Goal: Complete application form: Complete application form

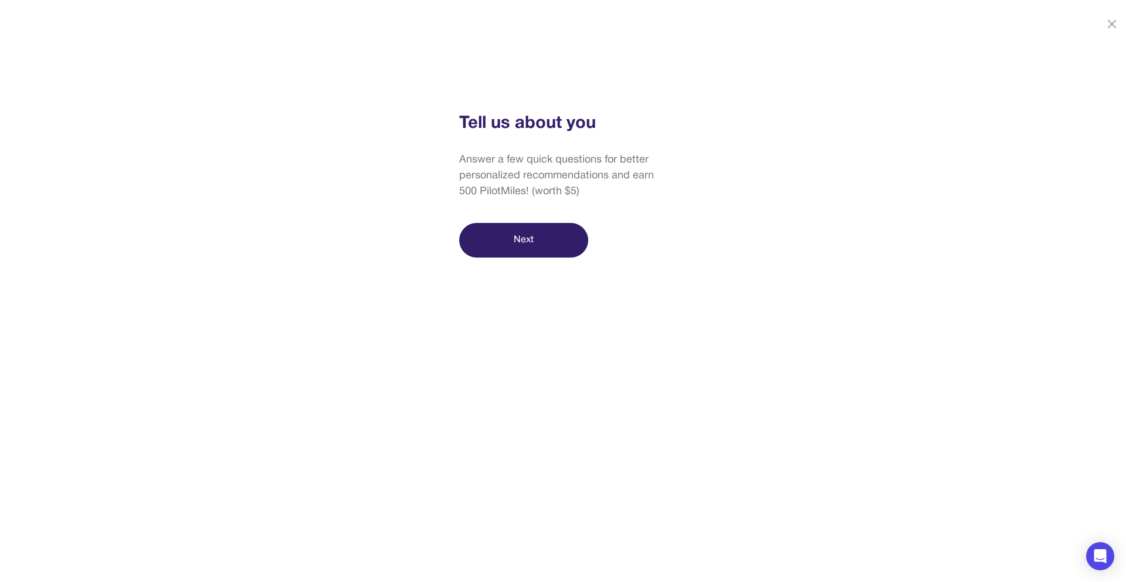
click at [501, 243] on button "Next" at bounding box center [523, 240] width 129 height 35
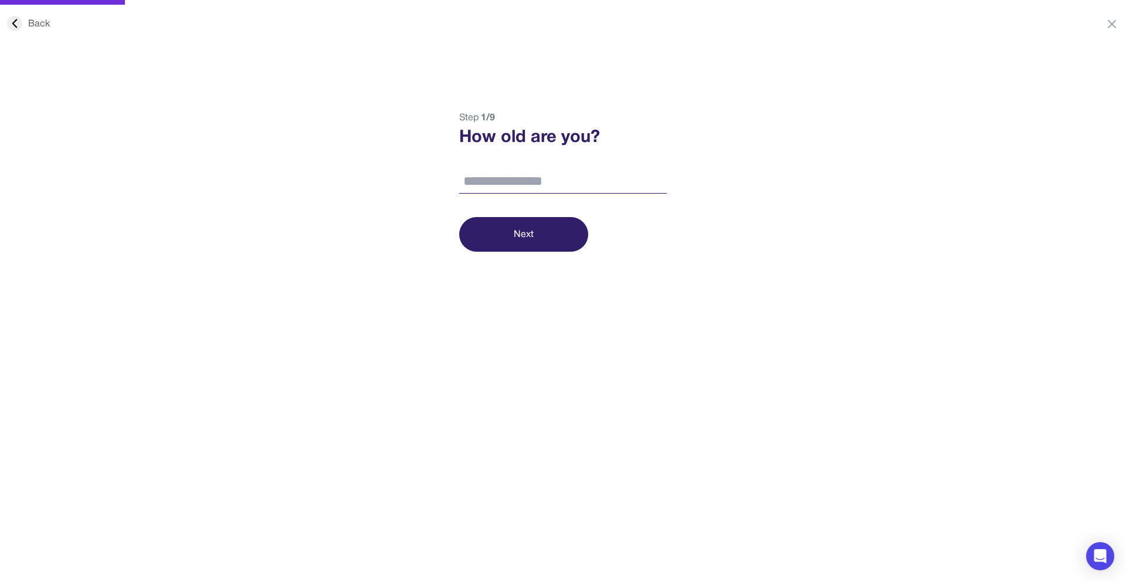
click at [485, 175] on input "number" at bounding box center [563, 181] width 208 height 25
type input "**"
click at [498, 237] on button "Next" at bounding box center [523, 234] width 129 height 35
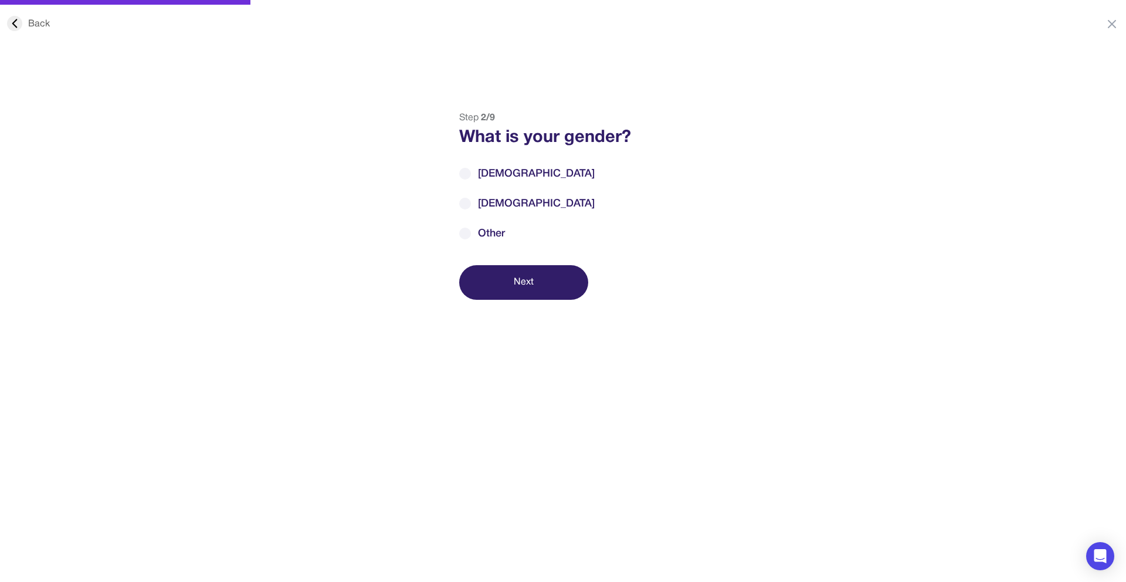
click at [473, 172] on label "[DEMOGRAPHIC_DATA]" at bounding box center [563, 174] width 208 height 16
click at [525, 281] on button "Next" at bounding box center [523, 282] width 129 height 35
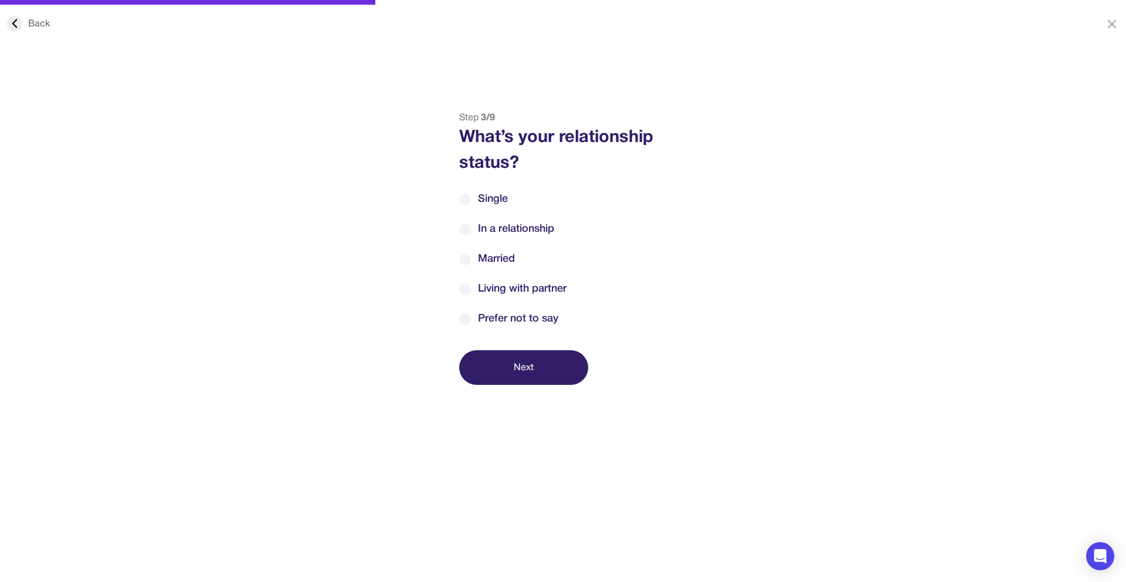
click at [19, 16] on icon at bounding box center [14, 23] width 15 height 15
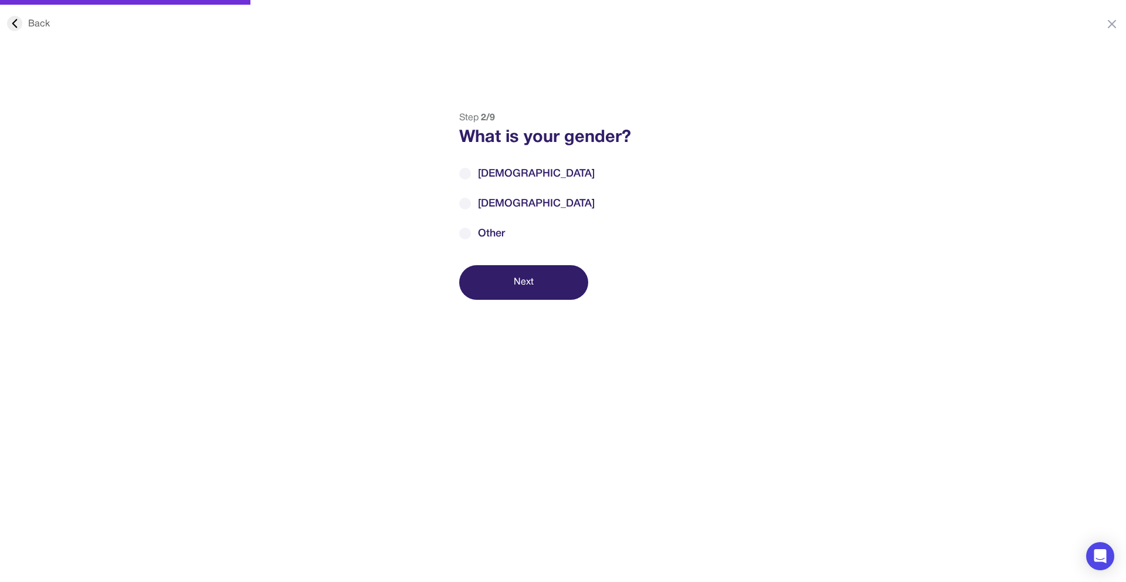
click at [491, 226] on span "Other" at bounding box center [491, 234] width 27 height 16
click at [511, 277] on button "Next" at bounding box center [523, 282] width 129 height 35
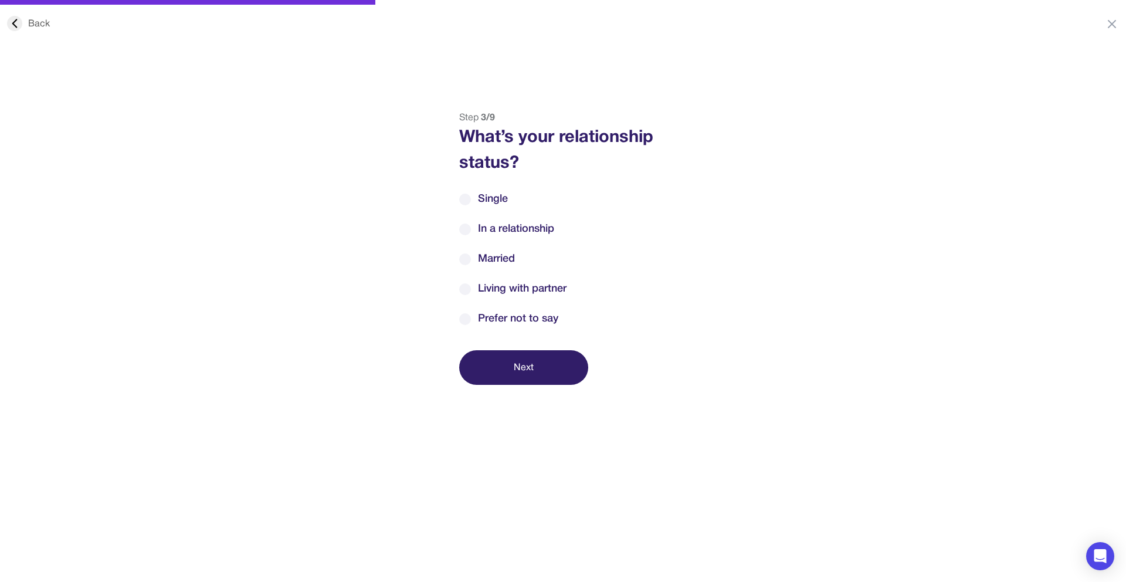
click at [26, 23] on div "Back" at bounding box center [28, 24] width 43 height 14
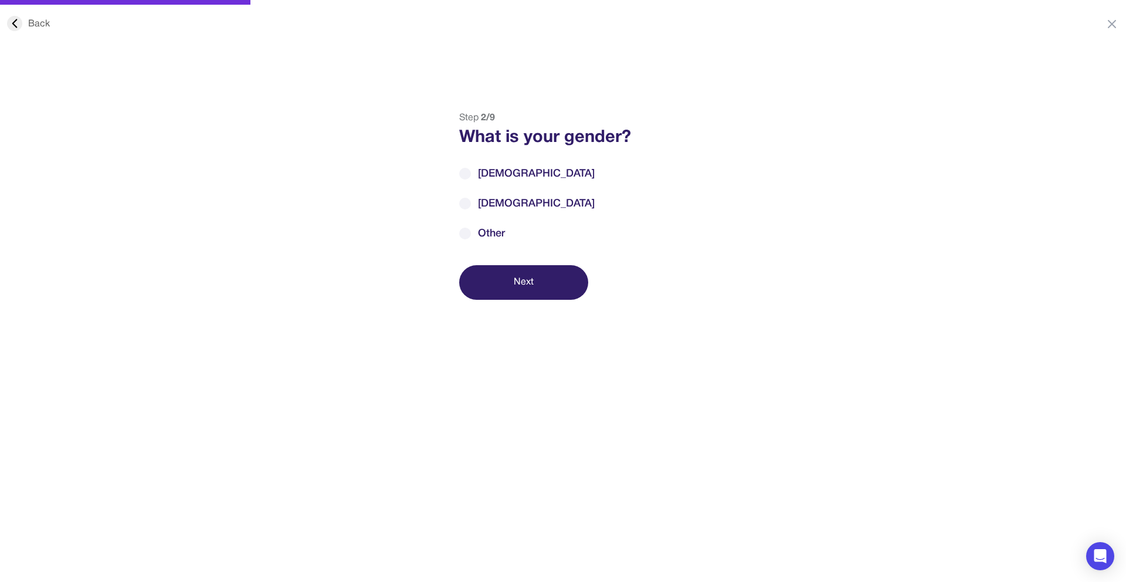
click at [476, 173] on label "[DEMOGRAPHIC_DATA]" at bounding box center [563, 174] width 208 height 16
click at [518, 283] on button "Next" at bounding box center [523, 282] width 129 height 35
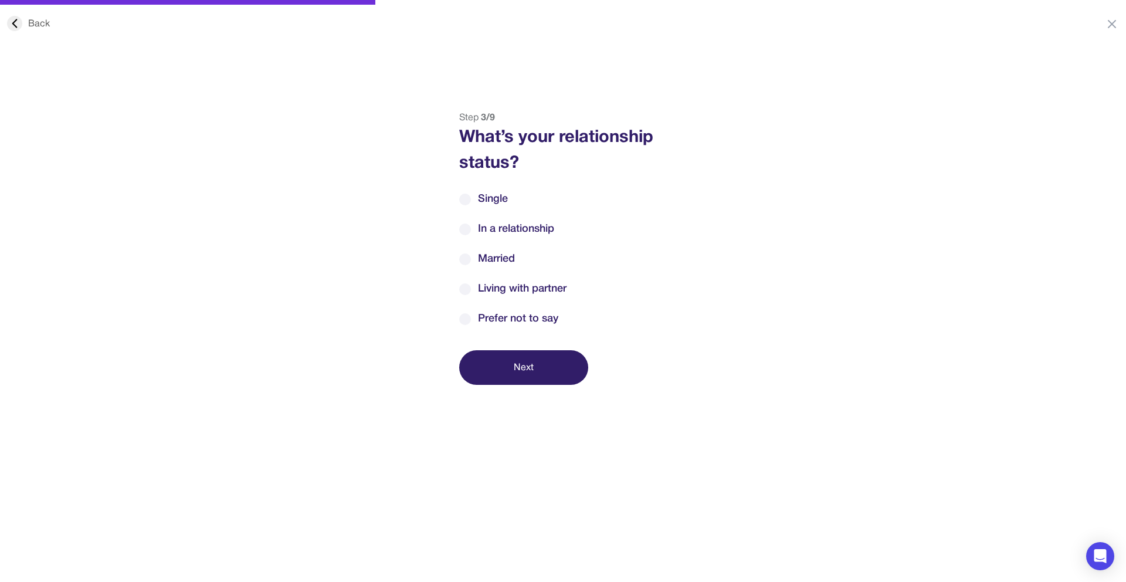
click at [486, 243] on div "Single In a relationship Married Living with partner [PERSON_NAME] not to say" at bounding box center [563, 258] width 208 height 135
click at [483, 256] on span "Married" at bounding box center [496, 259] width 37 height 16
click at [526, 350] on button "Next" at bounding box center [523, 367] width 129 height 35
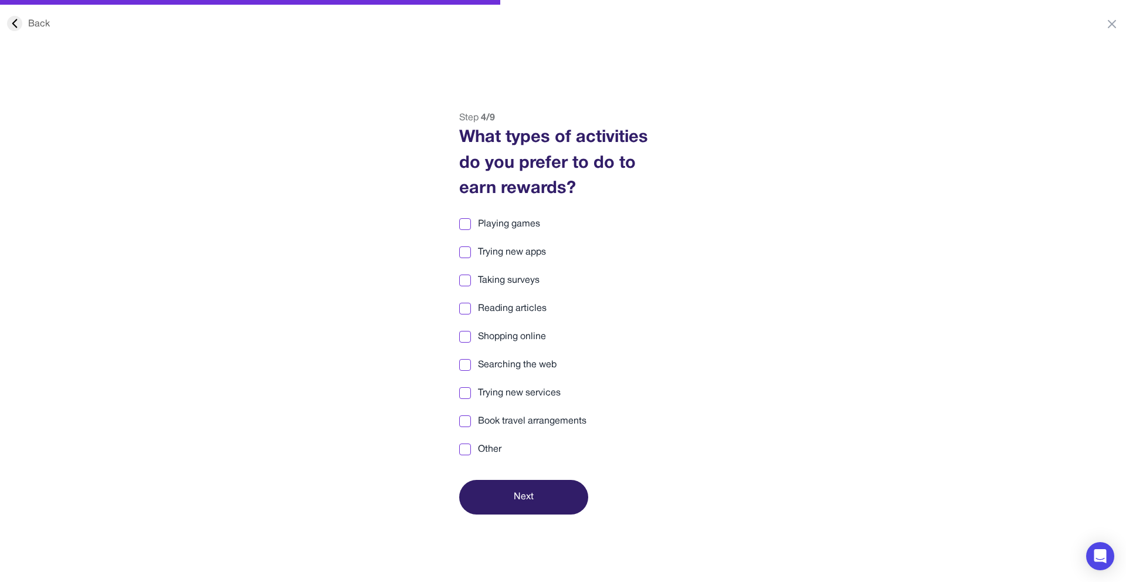
click at [465, 226] on div at bounding box center [465, 224] width 8 height 8
click at [464, 252] on div at bounding box center [465, 252] width 8 height 8
click at [467, 283] on div at bounding box center [465, 280] width 8 height 8
click at [461, 311] on div at bounding box center [465, 308] width 8 height 8
click at [470, 337] on div at bounding box center [465, 337] width 12 height 12
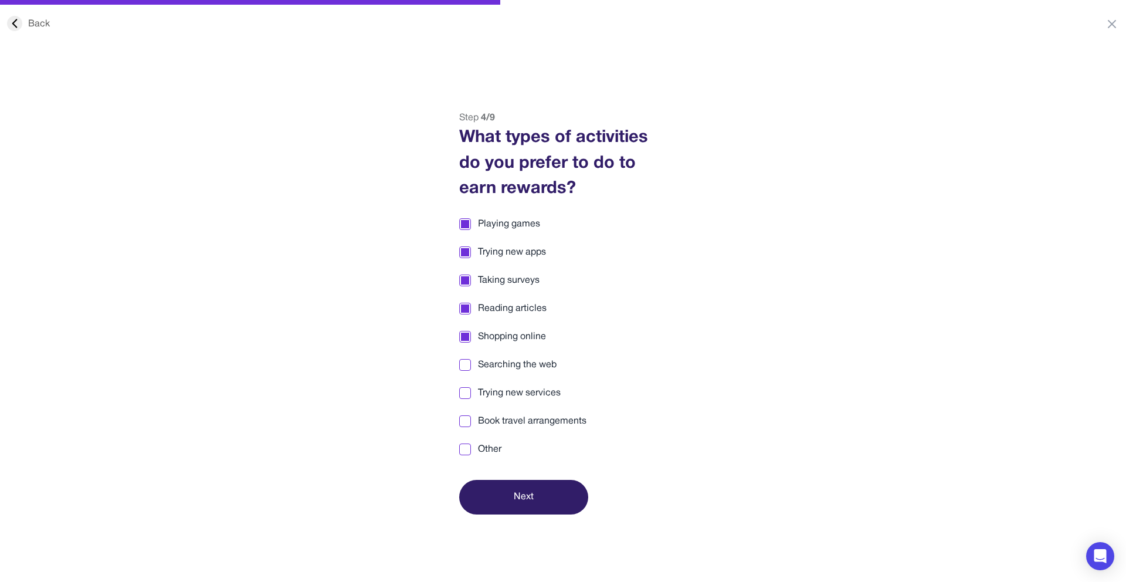
click at [460, 361] on div at bounding box center [465, 365] width 12 height 12
click at [403, 366] on div "Back Step 4 / 9 What types of activities do you prefer to do to earn rewards? P…" at bounding box center [563, 312] width 1126 height 403
click at [535, 504] on button "Next" at bounding box center [523, 497] width 129 height 35
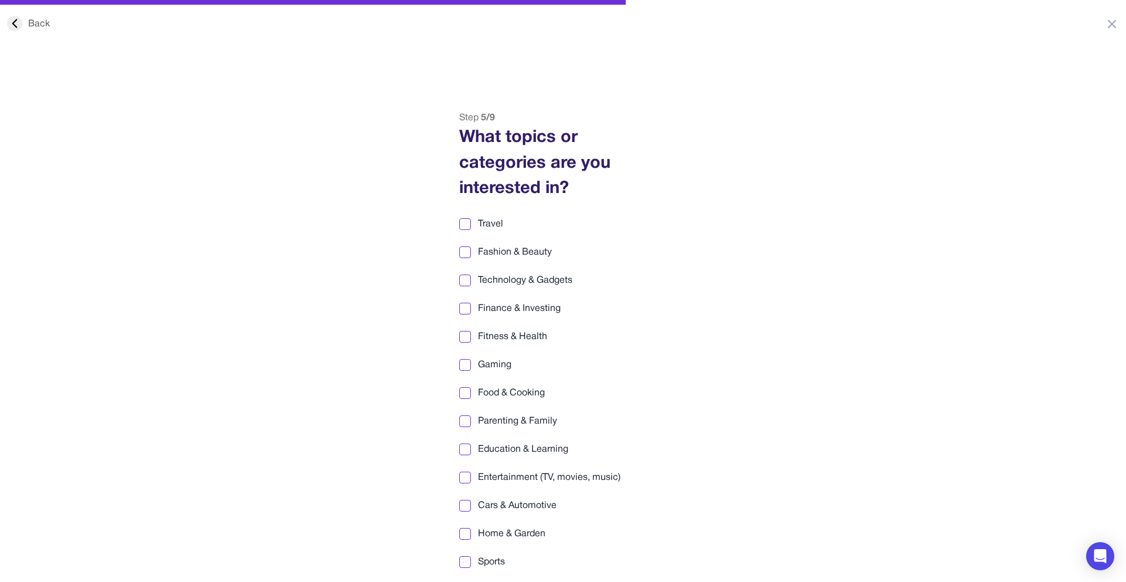
click at [29, 25] on div "Back" at bounding box center [28, 24] width 43 height 14
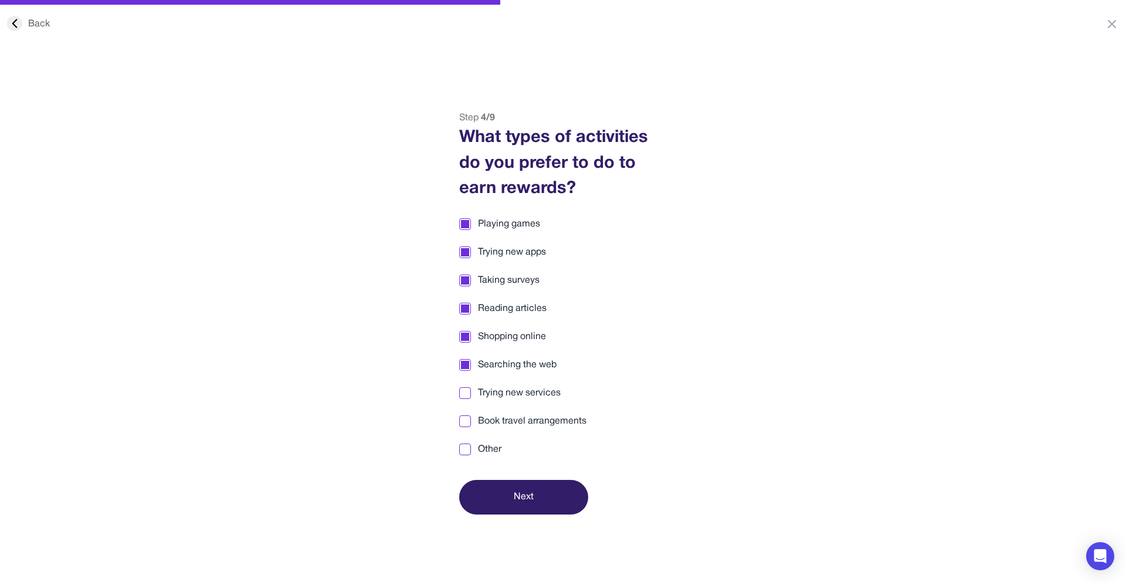
click at [489, 439] on div "Playing games Trying new apps Taking surveys Reading articles Shopping online S…" at bounding box center [563, 336] width 208 height 239
click at [485, 446] on span "Other" at bounding box center [489, 449] width 23 height 14
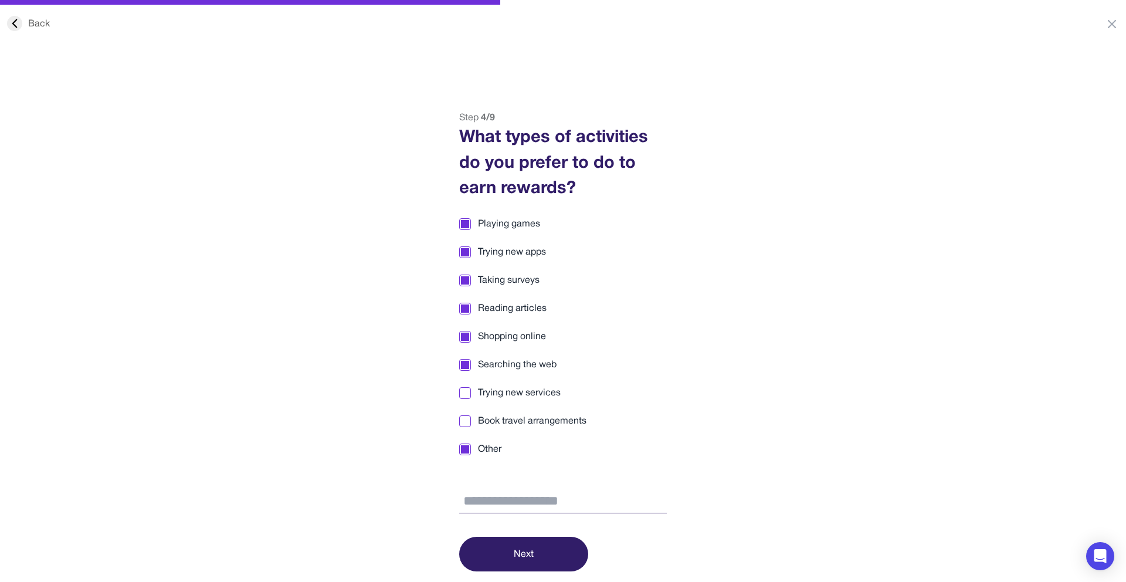
click at [488, 452] on span "Other" at bounding box center [489, 449] width 23 height 14
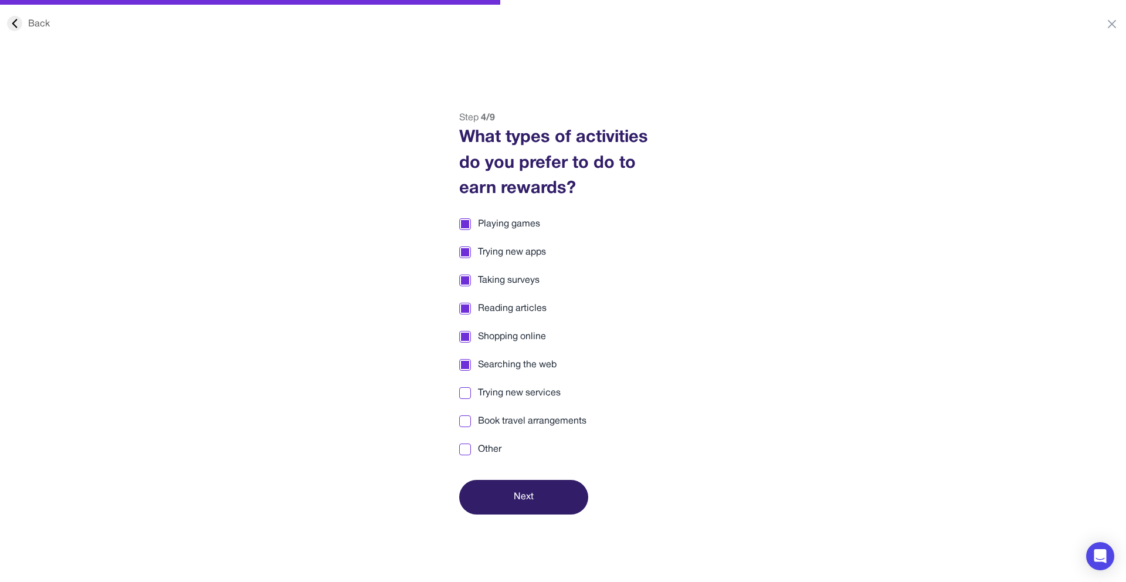
click at [494, 485] on button "Next" at bounding box center [523, 497] width 129 height 35
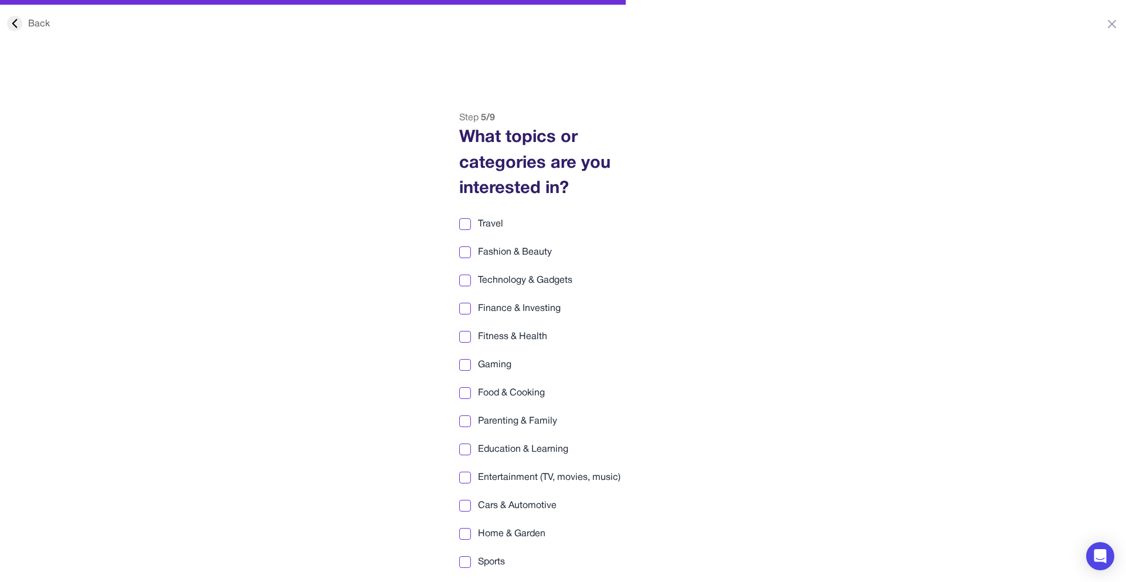
click at [491, 221] on span "Travel" at bounding box center [490, 224] width 25 height 14
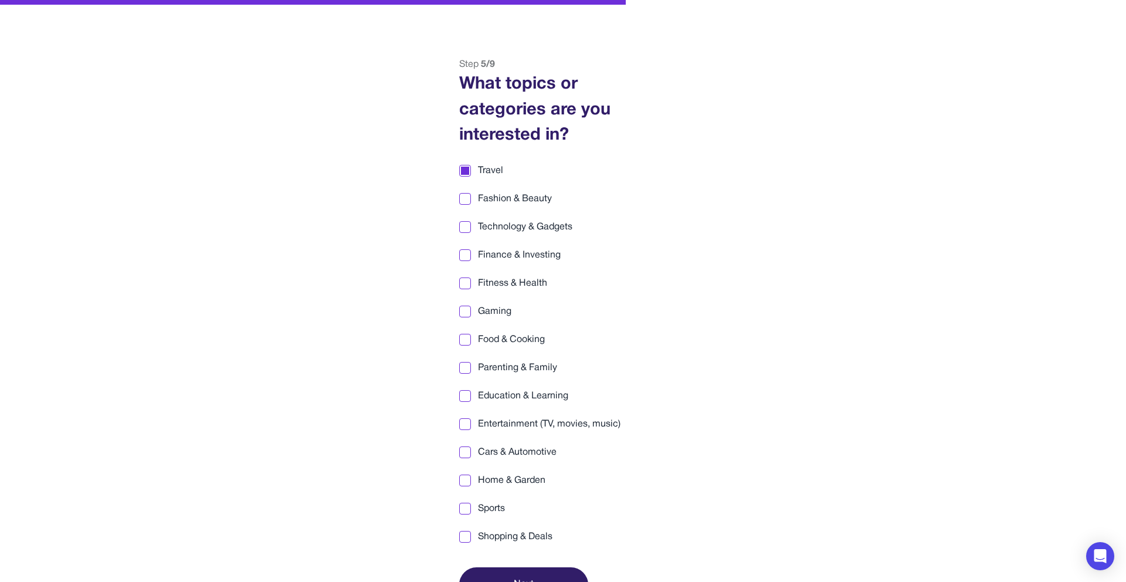
scroll to position [64, 0]
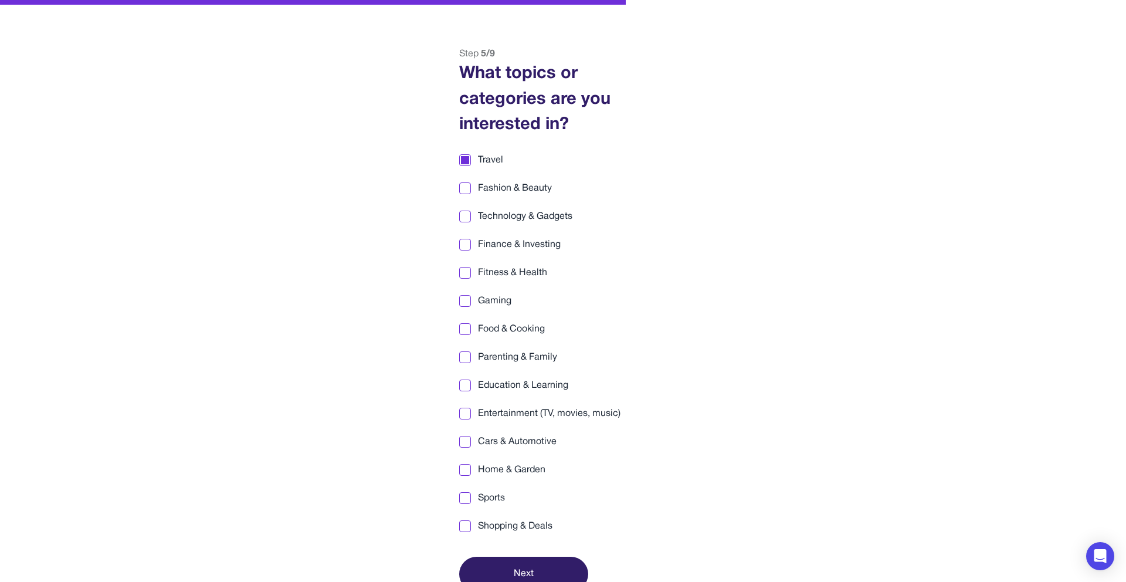
click at [490, 305] on span "Gaming" at bounding box center [494, 301] width 33 height 14
click at [485, 437] on span "Cars & Automotive" at bounding box center [517, 441] width 79 height 14
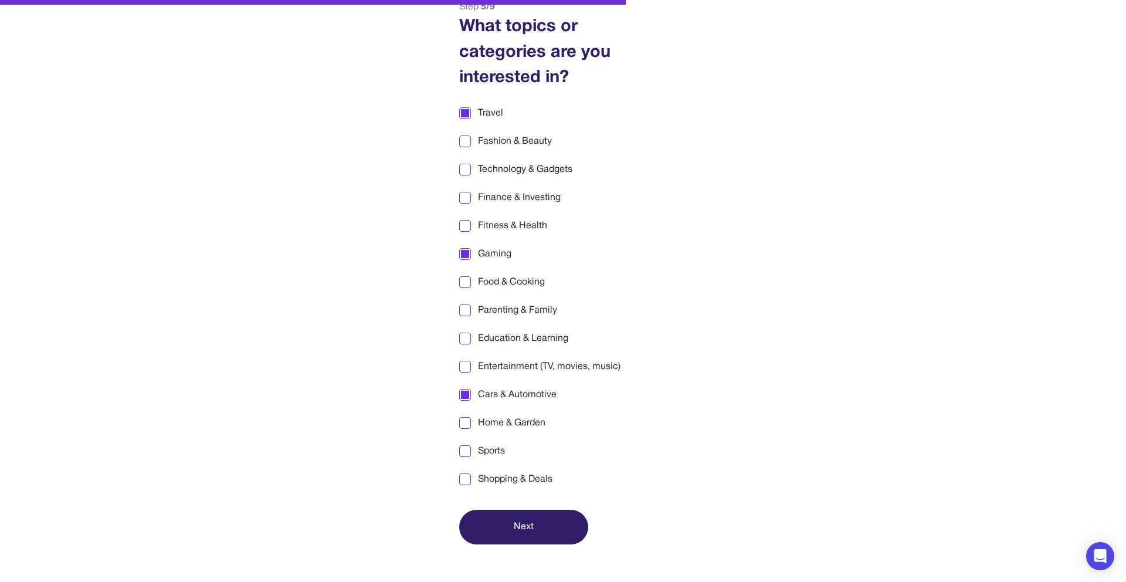
click at [494, 454] on span "Sports" at bounding box center [491, 451] width 27 height 14
click at [499, 396] on span "Cars & Automotive" at bounding box center [517, 395] width 79 height 14
click at [490, 476] on span "Shopping & Deals" at bounding box center [515, 480] width 74 height 14
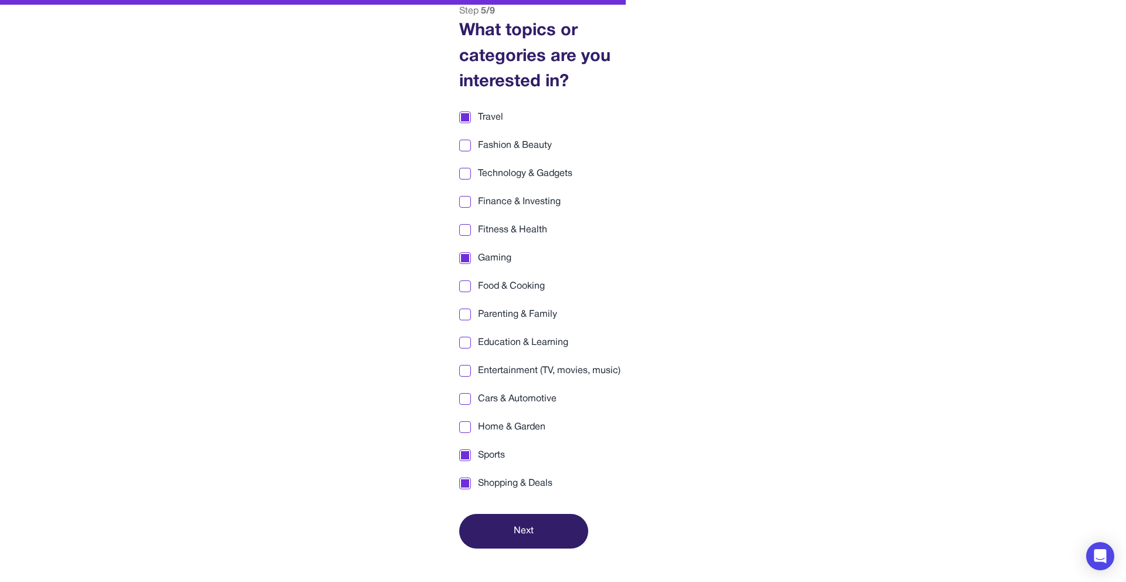
click at [491, 318] on span "Parenting & Family" at bounding box center [517, 314] width 79 height 14
click at [488, 288] on span "Food & Cooking" at bounding box center [511, 286] width 67 height 14
click at [487, 268] on div "Travel Fashion & Beauty Technology & Gadgets Finance & Investing Fitness & Heal…" at bounding box center [563, 300] width 208 height 380
click at [489, 259] on span "Gaming" at bounding box center [494, 258] width 33 height 14
click at [528, 522] on button "Next" at bounding box center [523, 531] width 129 height 35
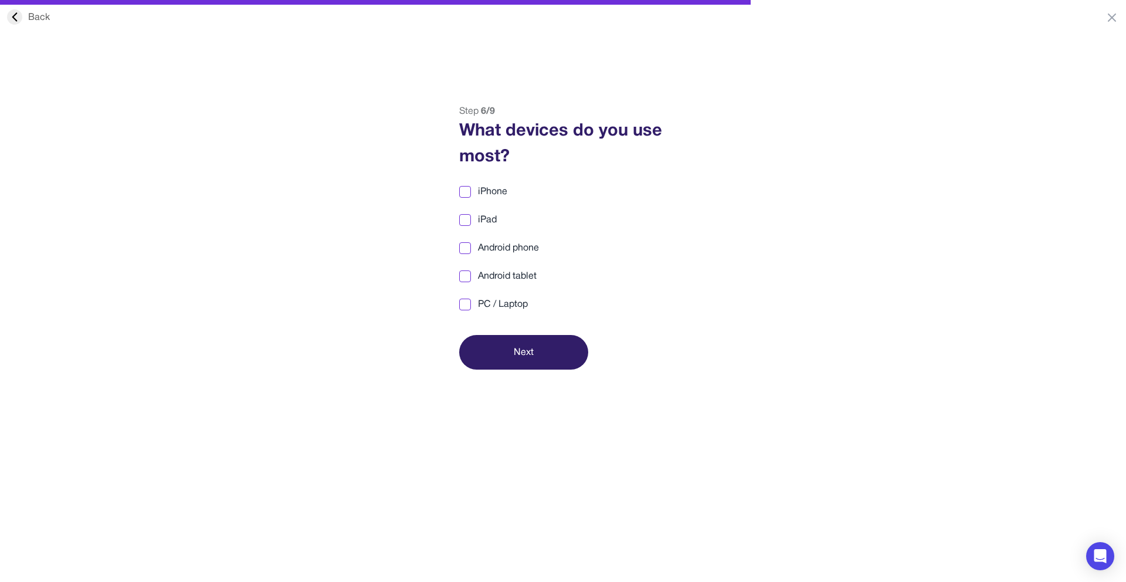
scroll to position [4, 0]
click at [474, 193] on label "iPhone" at bounding box center [563, 194] width 208 height 14
click at [459, 307] on div at bounding box center [465, 307] width 12 height 12
click at [467, 304] on div at bounding box center [465, 307] width 8 height 8
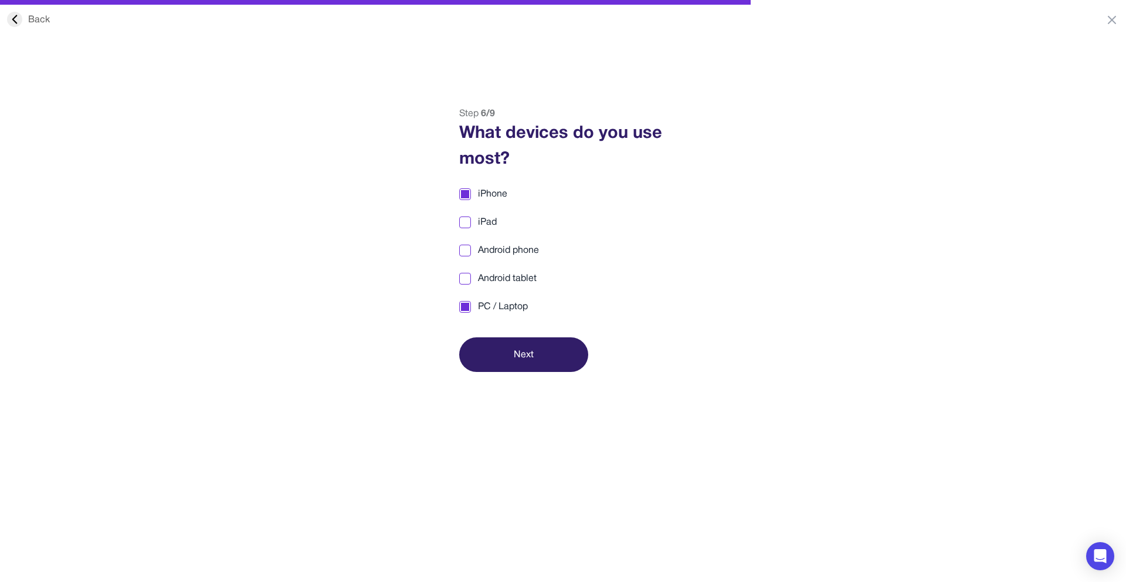
click at [507, 350] on button "Next" at bounding box center [523, 354] width 129 height 35
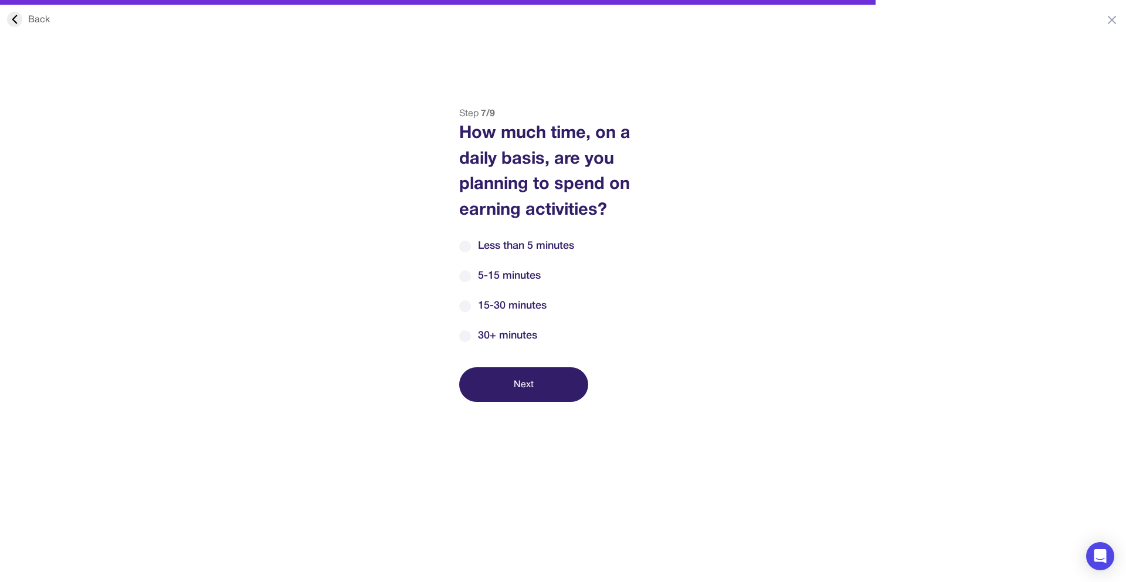
click at [472, 338] on label "30+ minutes" at bounding box center [563, 336] width 208 height 16
click at [487, 376] on button "Next" at bounding box center [523, 384] width 129 height 35
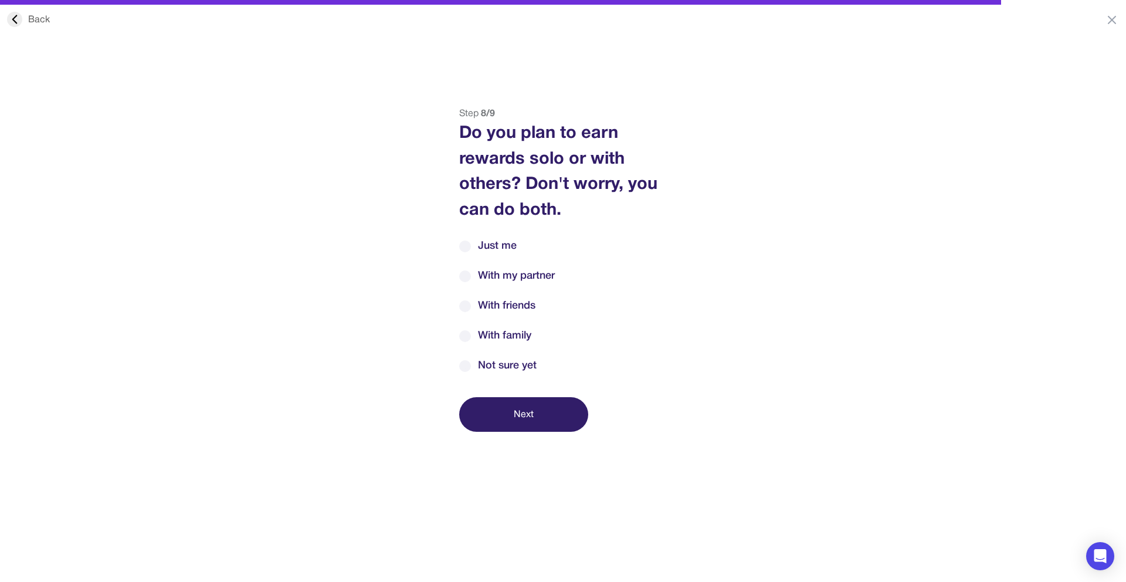
click at [467, 362] on div at bounding box center [465, 366] width 12 height 12
click at [502, 409] on button "Next" at bounding box center [523, 414] width 129 height 35
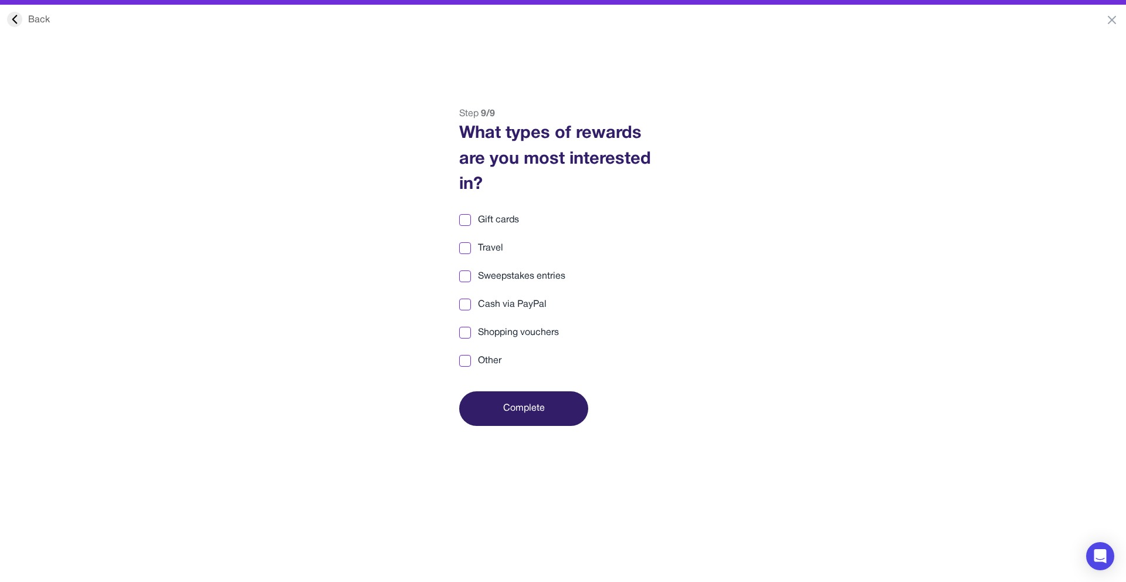
click at [478, 221] on span "Gift cards" at bounding box center [498, 220] width 41 height 14
click at [480, 271] on span "Sweepstakes entries" at bounding box center [521, 276] width 87 height 14
click at [482, 358] on span "Other" at bounding box center [489, 361] width 23 height 14
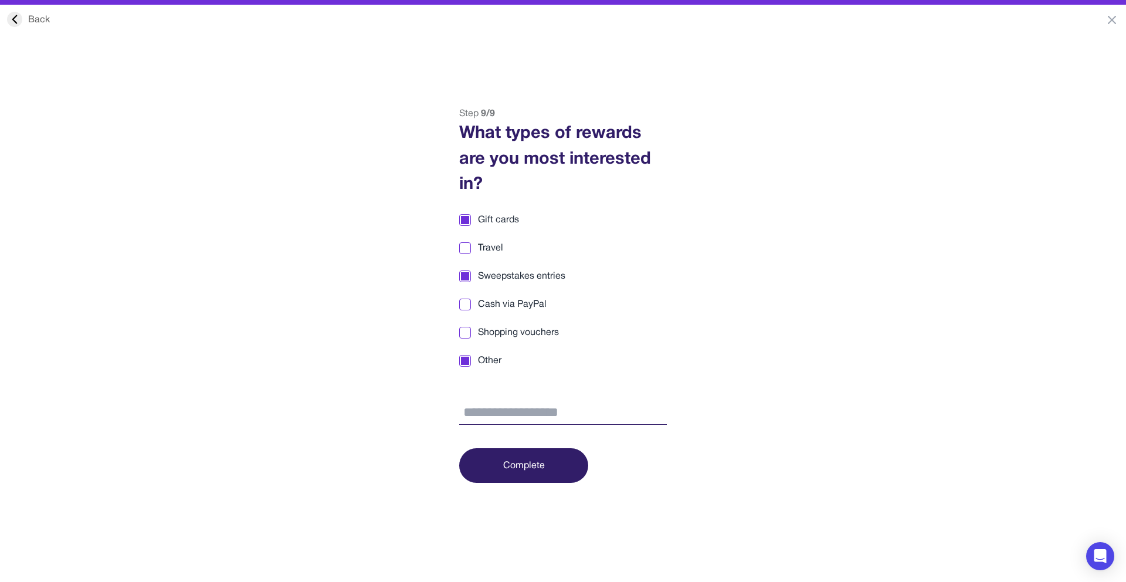
click at [482, 358] on span "Other" at bounding box center [489, 361] width 23 height 14
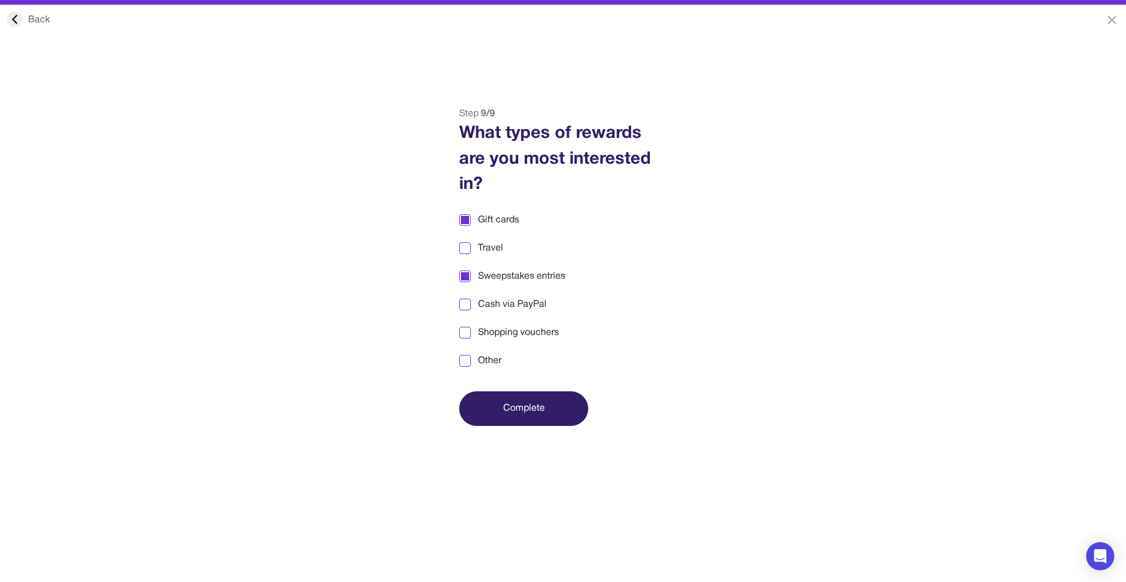
click at [493, 399] on button "Complete" at bounding box center [523, 408] width 129 height 35
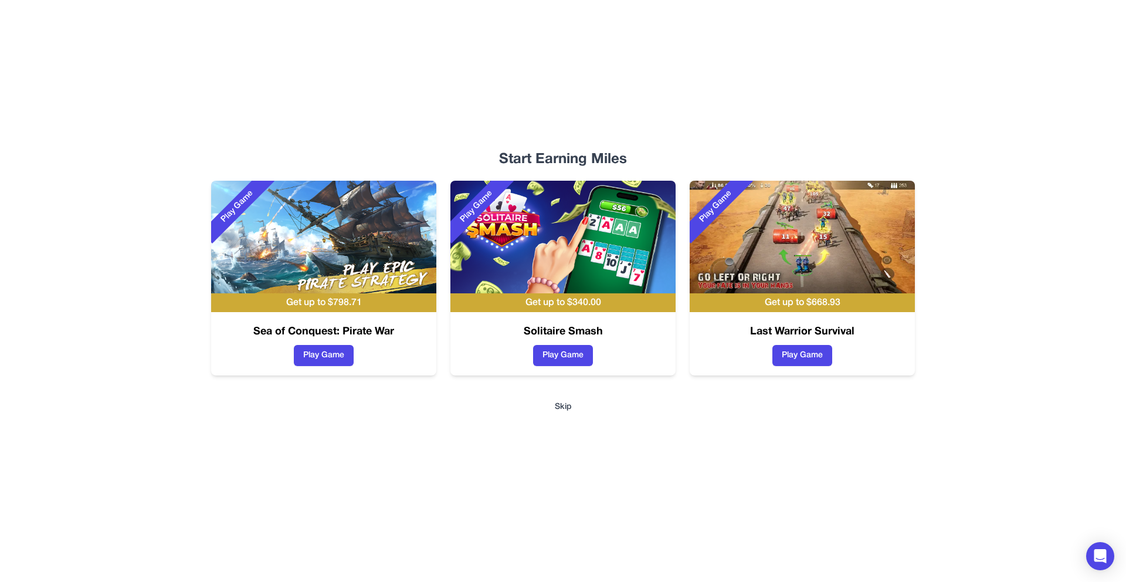
click at [573, 399] on div "Start Earning Miles Play Game Get up to $ 798.71 Sea of Conquest: Pirate War Pl…" at bounding box center [563, 291] width 751 height 582
click at [565, 405] on button "Skip" at bounding box center [563, 407] width 17 height 12
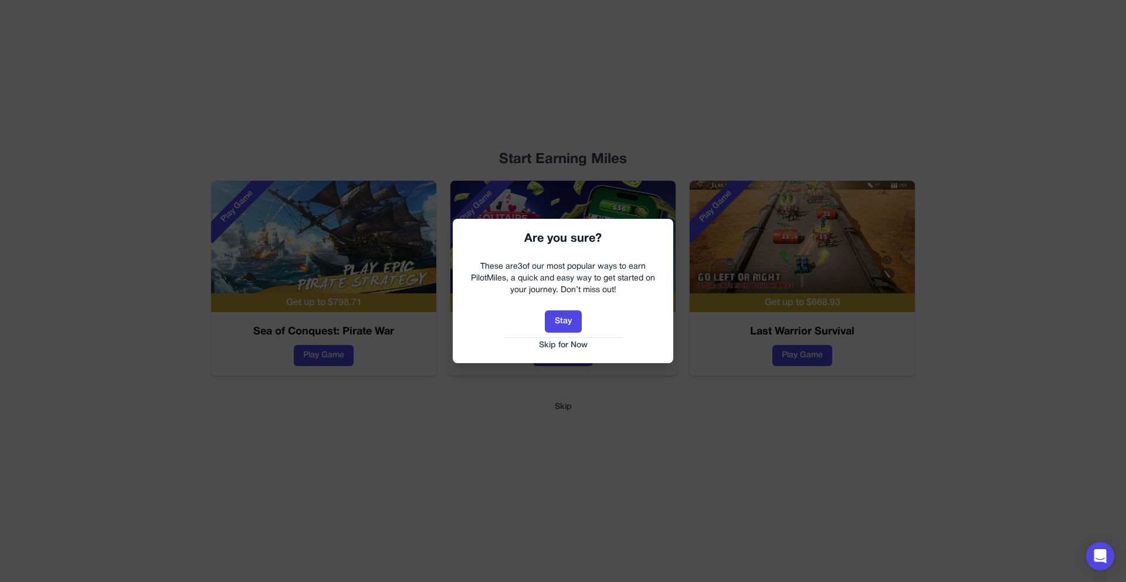
click at [559, 345] on button "Skip for Now" at bounding box center [562, 345] width 197 height 12
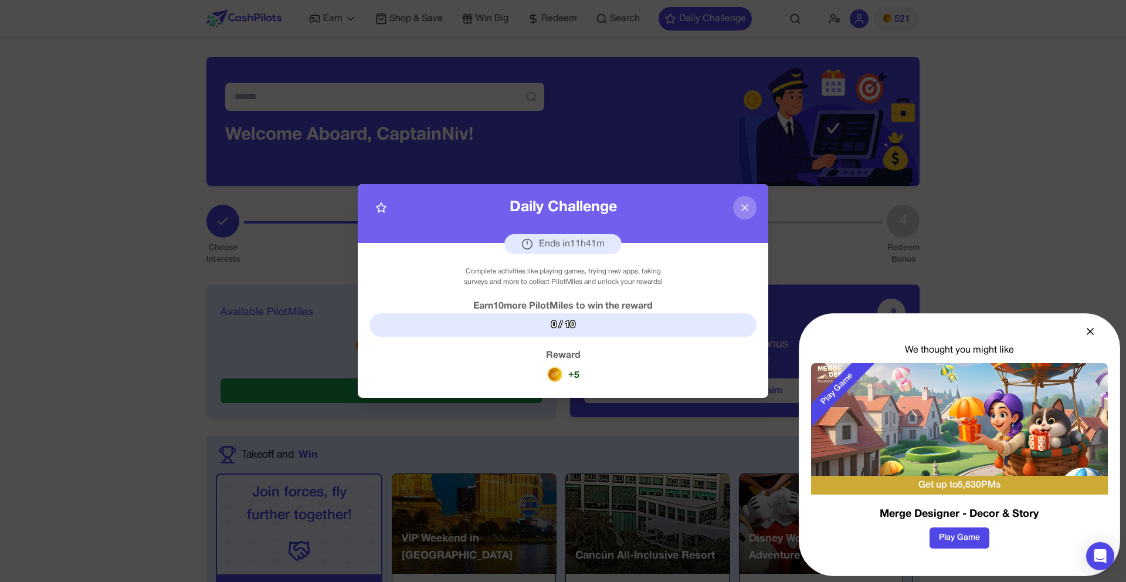
click at [751, 211] on button at bounding box center [744, 207] width 23 height 23
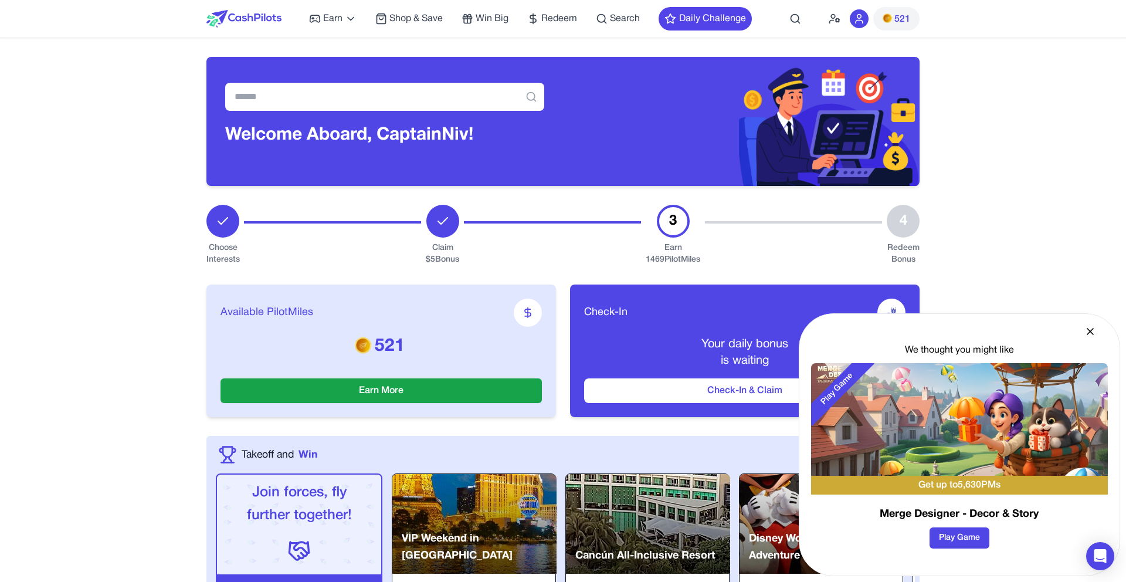
click at [1086, 331] on icon at bounding box center [1090, 331] width 12 height 12
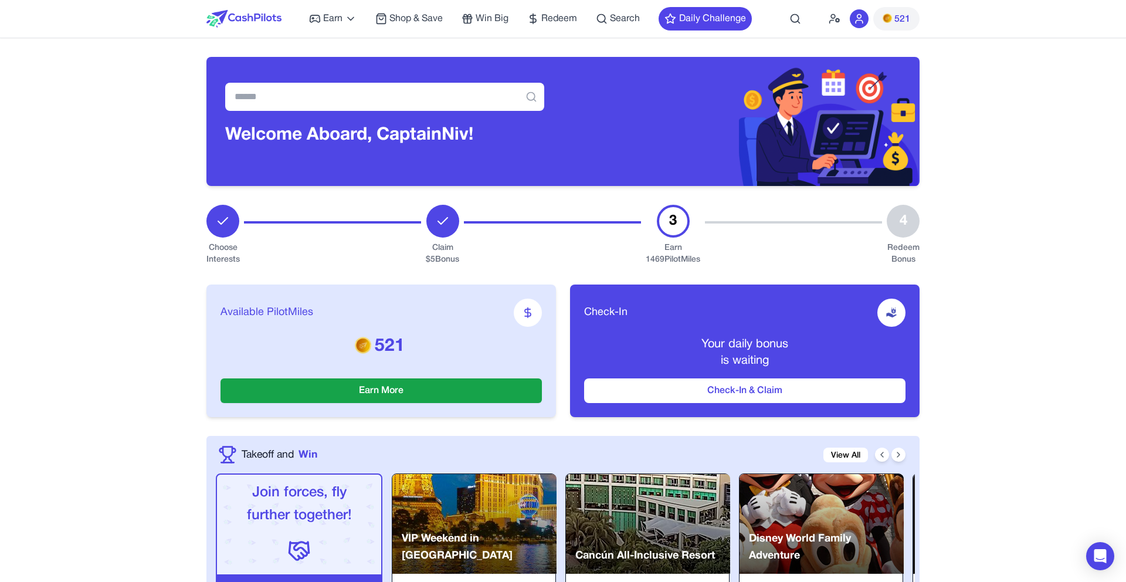
click at [673, 228] on div "3" at bounding box center [673, 221] width 33 height 33
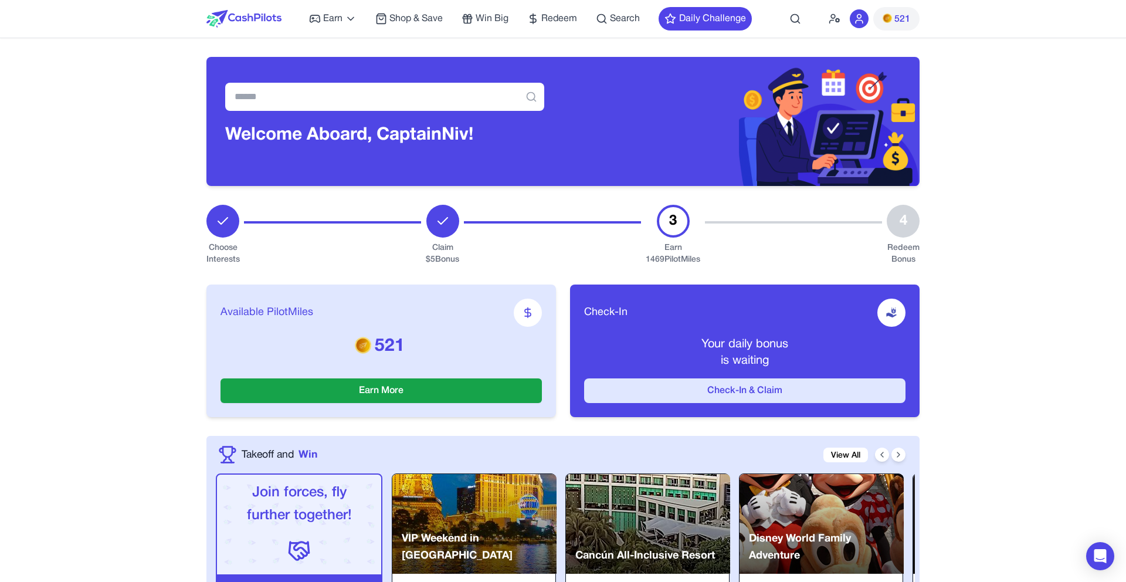
click at [647, 394] on button "Check-In & Claim" at bounding box center [744, 390] width 321 height 25
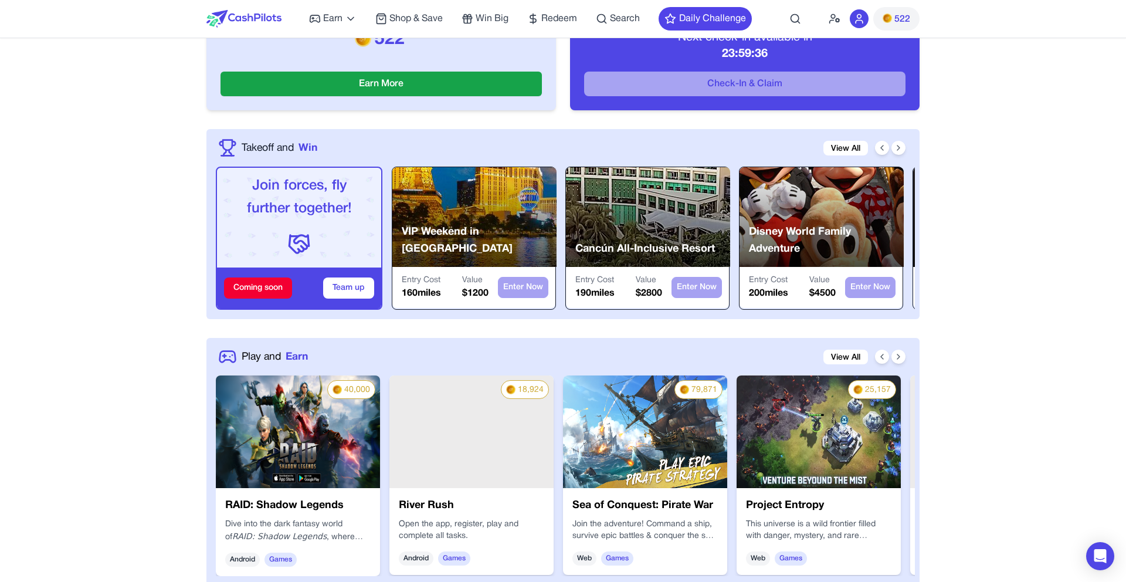
scroll to position [386, 0]
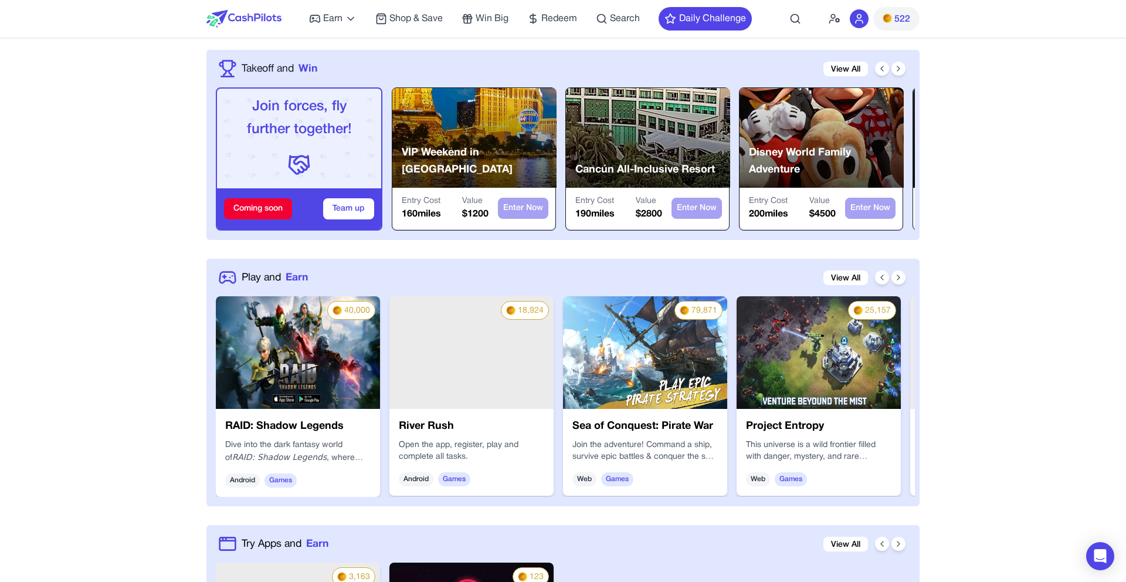
click at [465, 223] on div "Entry Cost 160 miles Value $ 1200 Enter Now" at bounding box center [473, 208] width 163 height 41
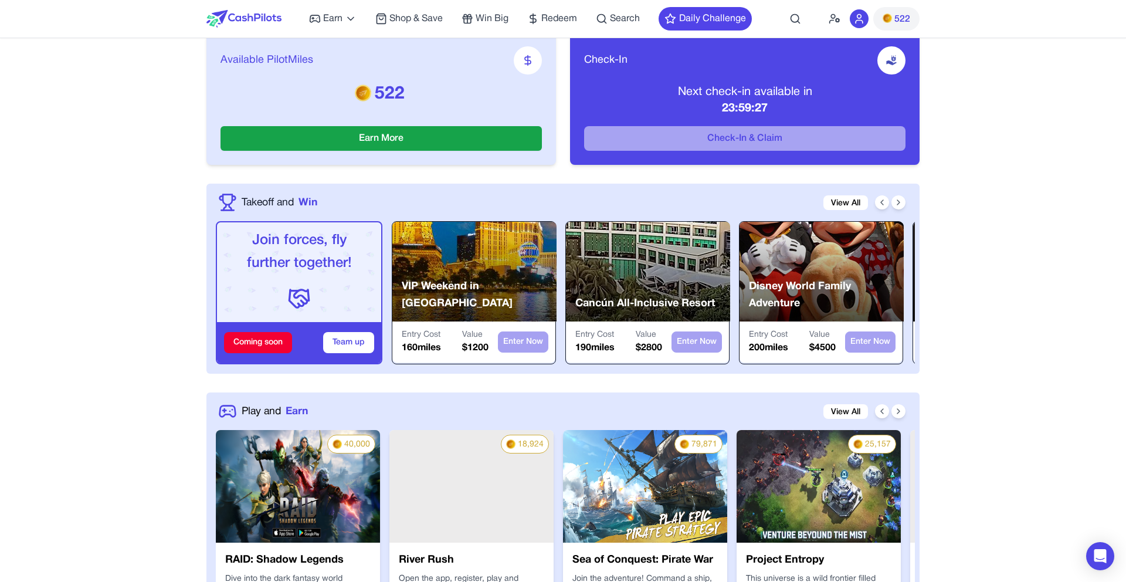
scroll to position [275, 0]
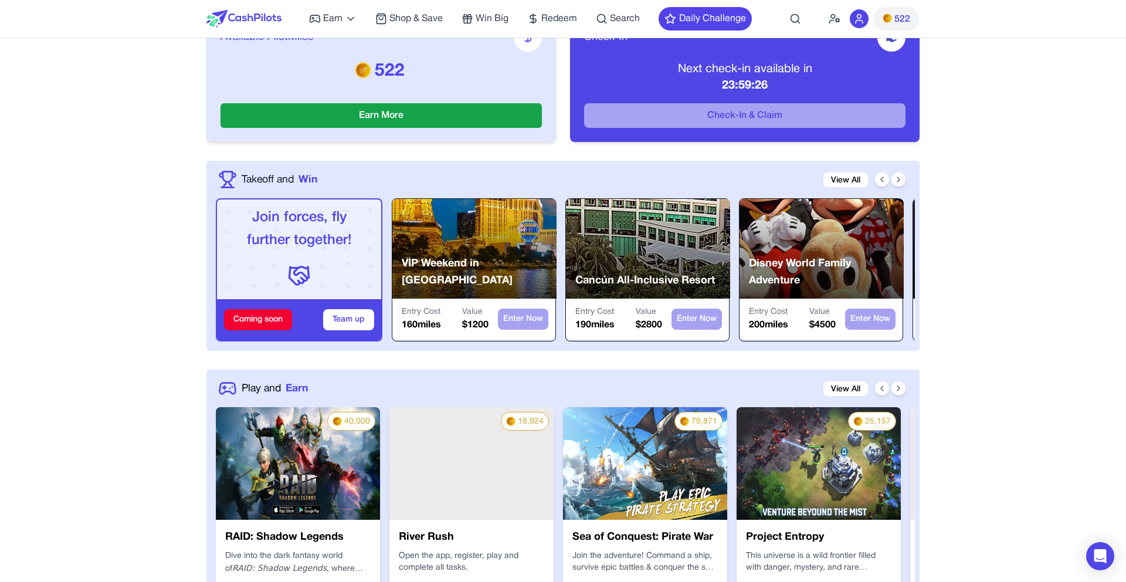
click at [265, 324] on div "Coming soon" at bounding box center [258, 319] width 68 height 21
click at [333, 321] on button "Team up" at bounding box center [348, 319] width 51 height 21
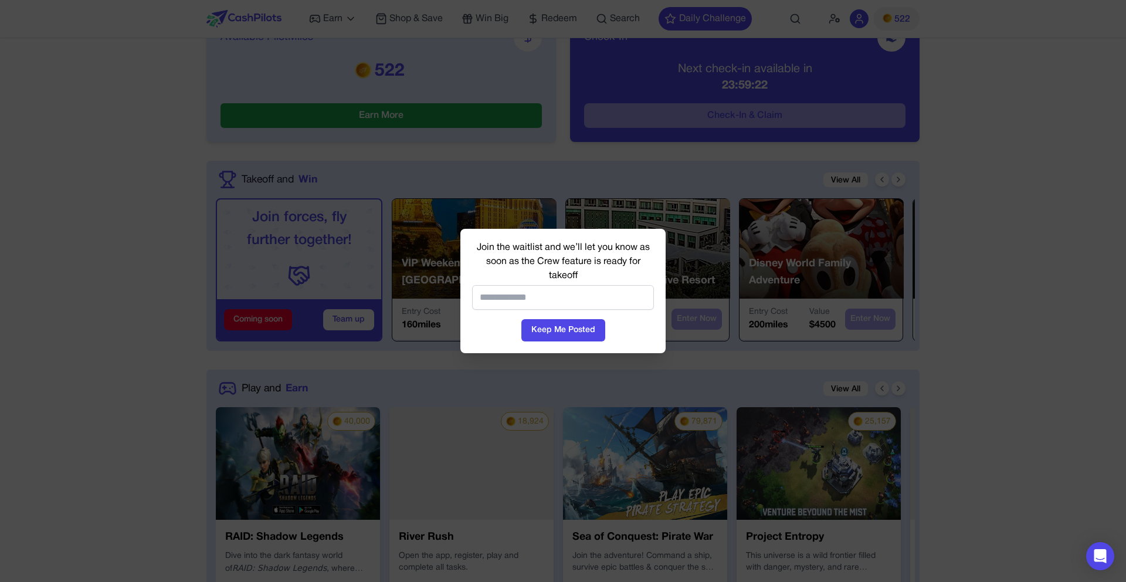
click at [351, 246] on div at bounding box center [563, 291] width 1126 height 582
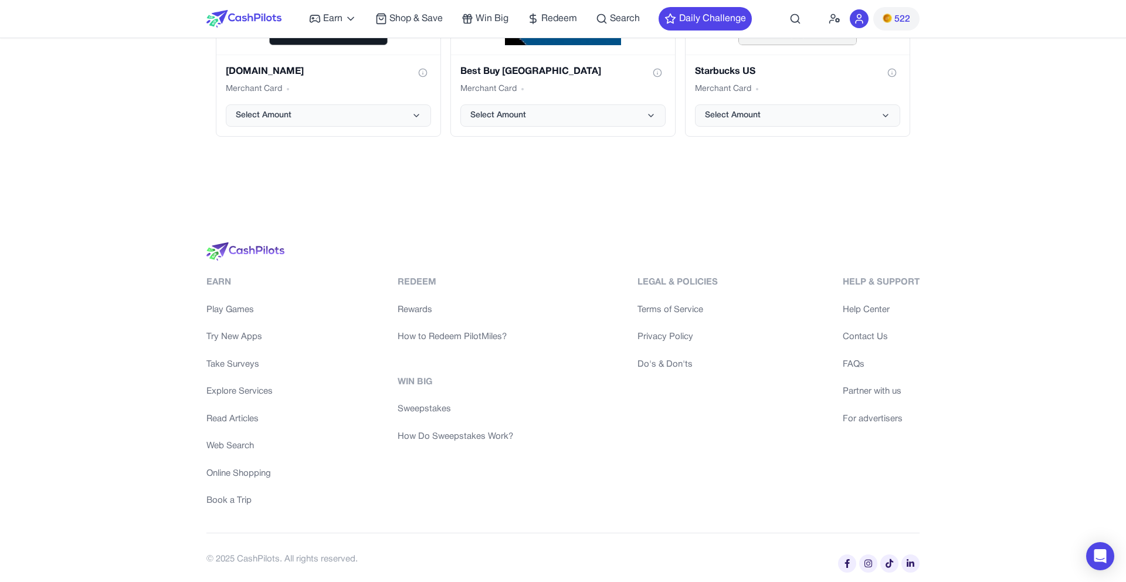
scroll to position [2504, 0]
drag, startPoint x: 267, startPoint y: 250, endPoint x: 71, endPoint y: 261, distance: 196.1
